Goal: Task Accomplishment & Management: Manage account settings

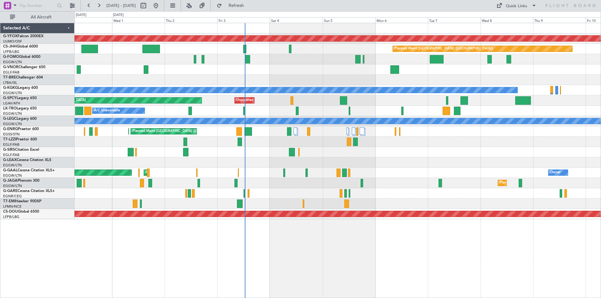
click at [440, 151] on div "Planned Maint [GEOGRAPHIC_DATA] ([GEOGRAPHIC_DATA])" at bounding box center [338, 152] width 526 height 10
click at [250, 6] on span "Refresh" at bounding box center [236, 5] width 26 height 4
click at [288, 248] on div "AOG Maint Ostafyevo Planned Maint [GEOGRAPHIC_DATA] ([GEOGRAPHIC_DATA]) A/C Una…" at bounding box center [338, 161] width 527 height 276
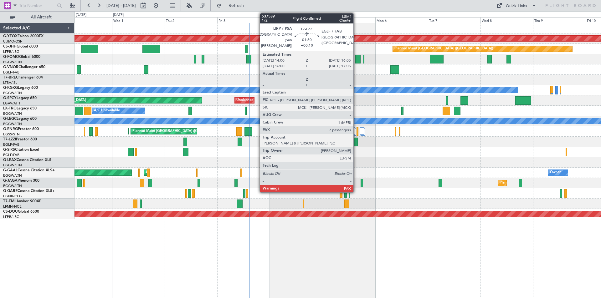
click at [356, 144] on div at bounding box center [355, 142] width 5 height 8
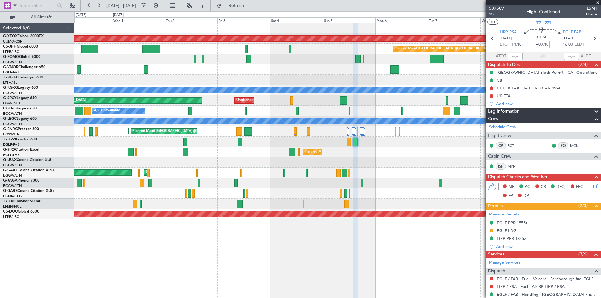
click at [597, 1] on span at bounding box center [598, 3] width 6 height 6
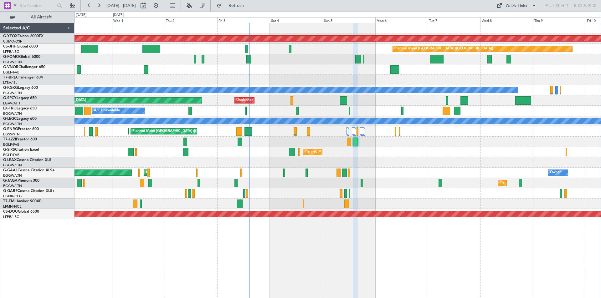
type input "0"
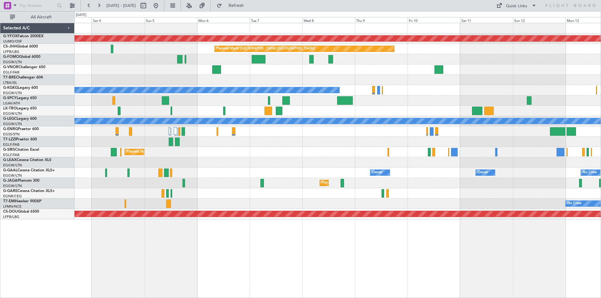
click at [188, 163] on div at bounding box center [338, 163] width 526 height 10
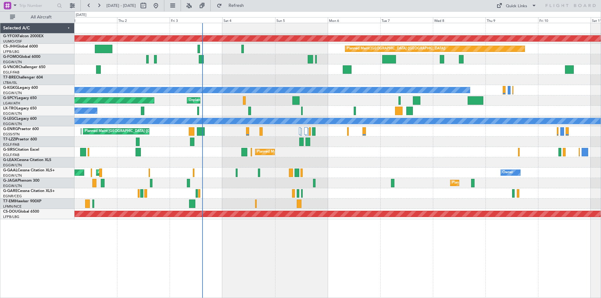
click at [354, 153] on div "Planned Maint [GEOGRAPHIC_DATA] ([GEOGRAPHIC_DATA]) Planned Maint [GEOGRAPHIC_D…" at bounding box center [338, 152] width 526 height 10
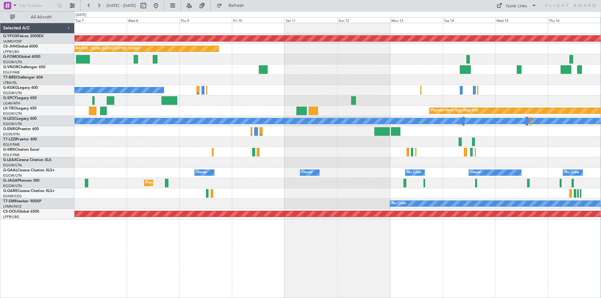
click at [161, 69] on div "AOG Maint Ostafyevo Planned Maint [GEOGRAPHIC_DATA] ([GEOGRAPHIC_DATA]) A/C Una…" at bounding box center [338, 121] width 526 height 196
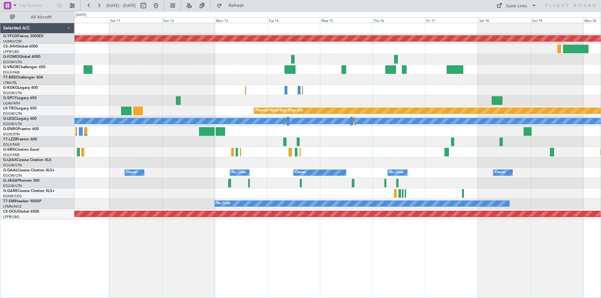
click at [24, 39] on div "AOG Maint Ostafyevo Planned Maint [GEOGRAPHIC_DATA] ([GEOGRAPHIC_DATA]) A/C Una…" at bounding box center [300, 154] width 601 height 287
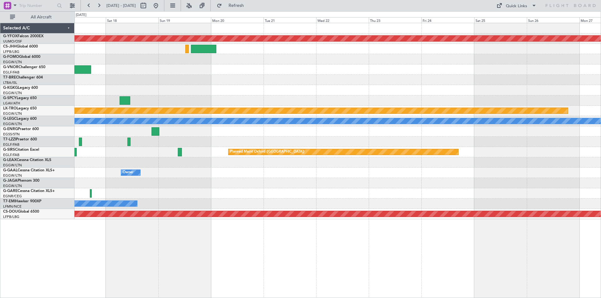
click at [174, 65] on div at bounding box center [338, 70] width 526 height 10
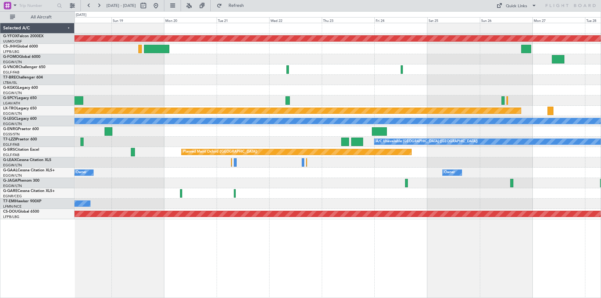
click at [287, 170] on div "Owner Owner No Crew Owner" at bounding box center [338, 173] width 526 height 10
click at [161, 5] on button at bounding box center [156, 6] width 10 height 10
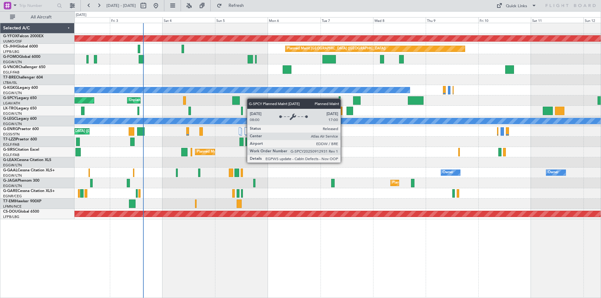
click at [89, 100] on div "AOG Maint Ostafyevo Planned Maint [GEOGRAPHIC_DATA] ([GEOGRAPHIC_DATA]) A/C Una…" at bounding box center [338, 121] width 526 height 196
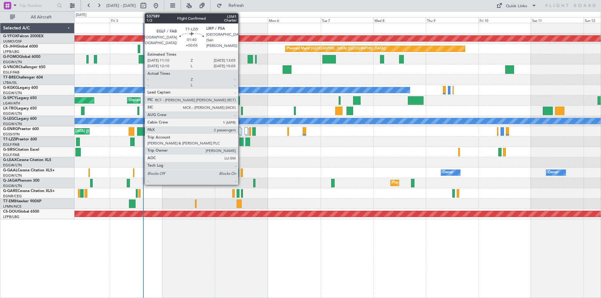
click at [241, 144] on div at bounding box center [242, 142] width 4 height 8
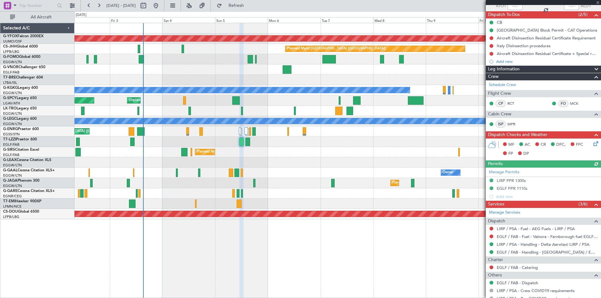
scroll to position [108, 0]
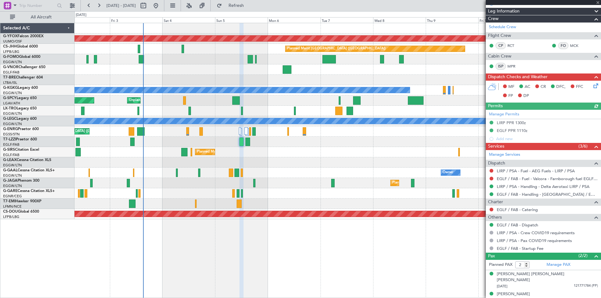
click at [596, 2] on div at bounding box center [543, 2] width 115 height 5
click at [598, 3] on span at bounding box center [598, 3] width 6 height 6
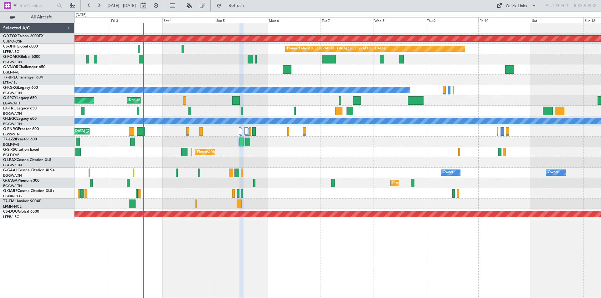
type input "0"
